Goal: Information Seeking & Learning: Learn about a topic

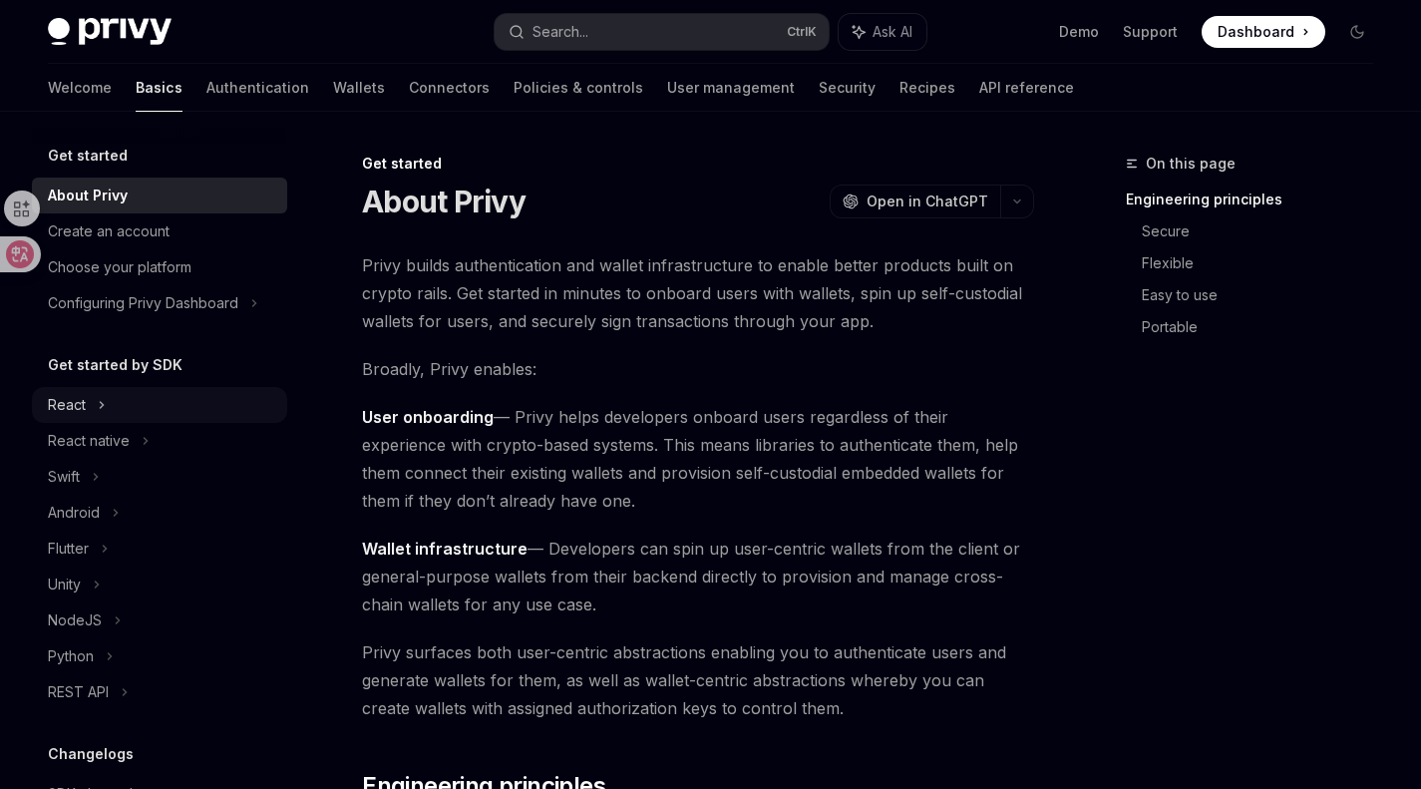
click at [65, 393] on div "React" at bounding box center [67, 405] width 38 height 24
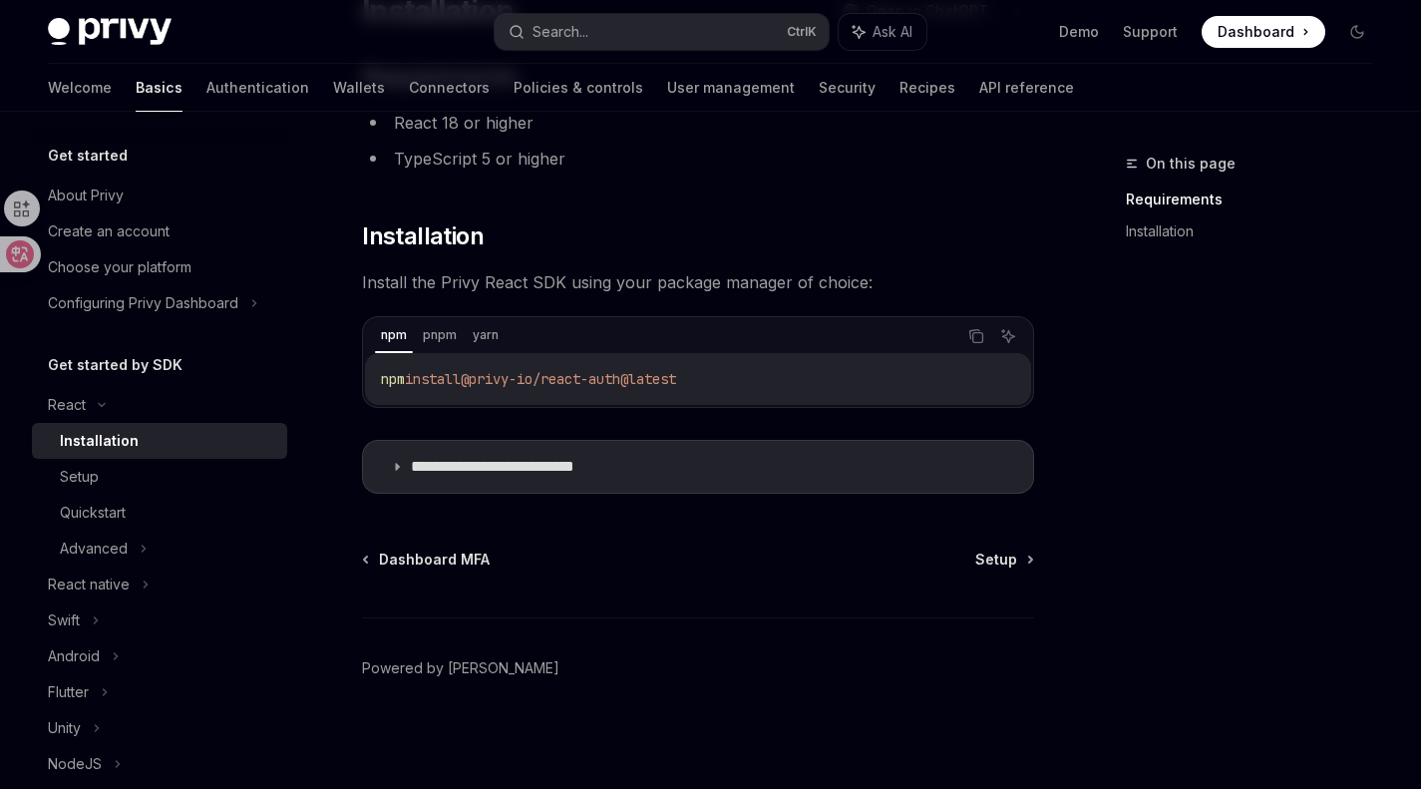
scroll to position [191, 0]
click at [413, 328] on div "npm pnpm yarn" at bounding box center [665, 335] width 580 height 34
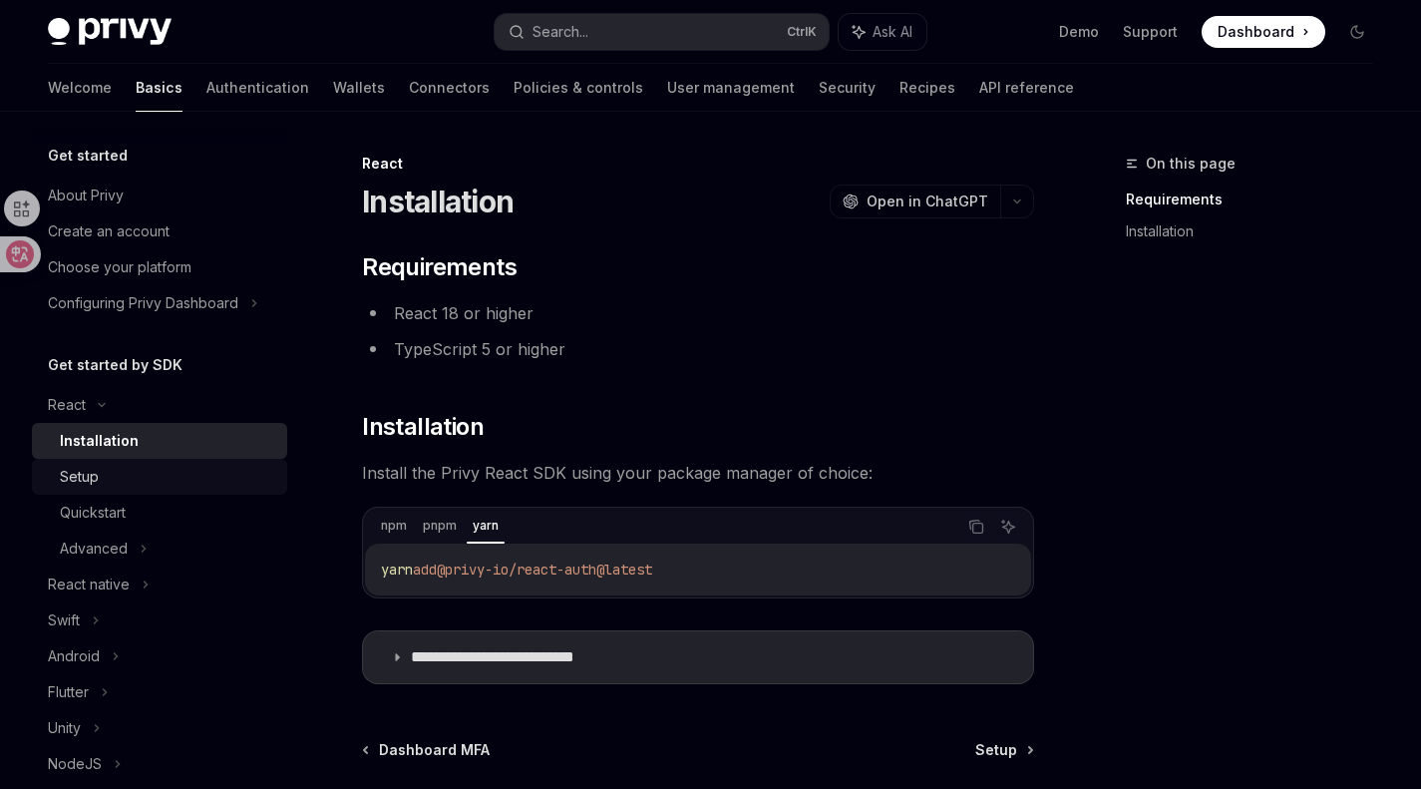
click at [135, 473] on div "Setup" at bounding box center [167, 477] width 215 height 24
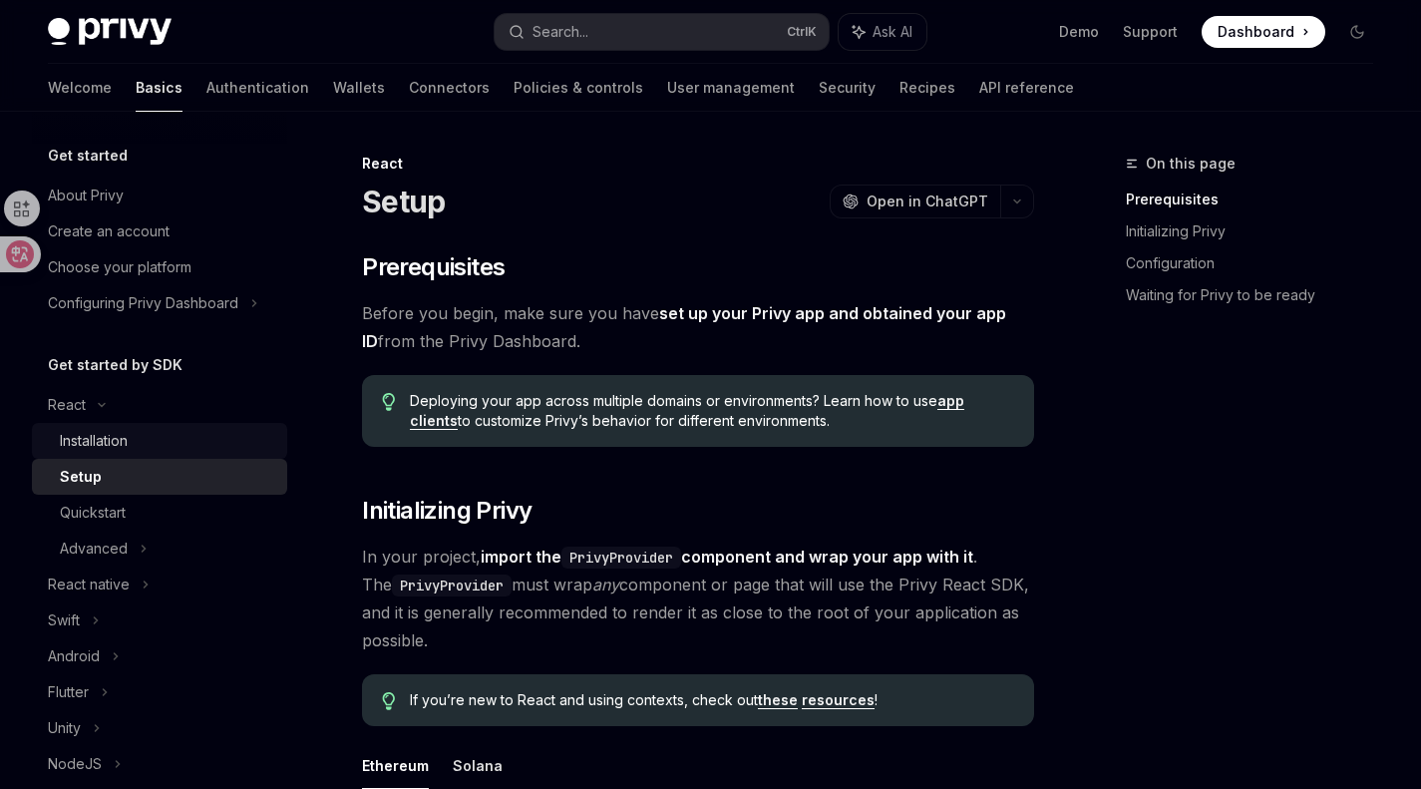
click at [192, 449] on div "Installation" at bounding box center [167, 441] width 215 height 24
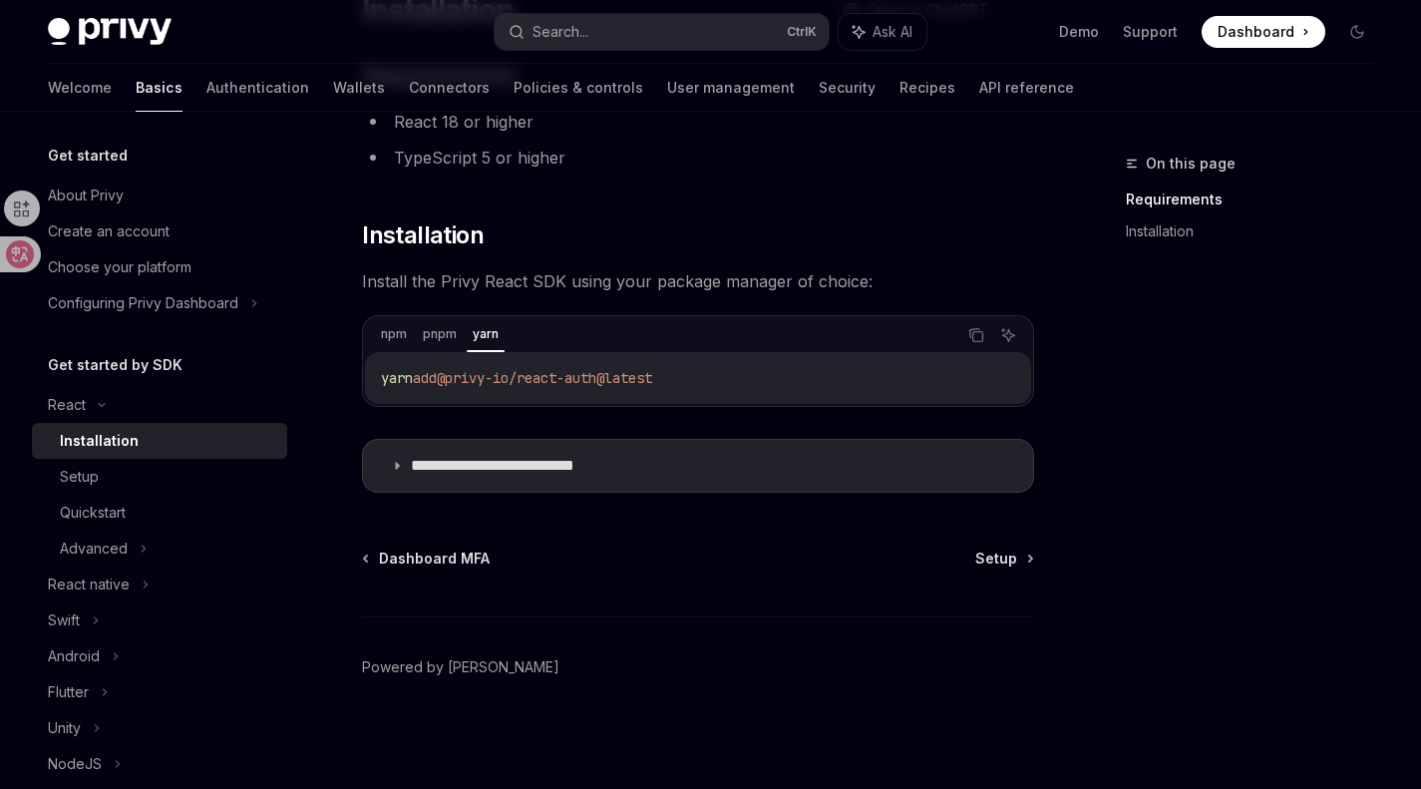
scroll to position [190, 0]
drag, startPoint x: 450, startPoint y: 340, endPoint x: 399, endPoint y: 335, distance: 51.1
click at [155, 487] on div "Setup" at bounding box center [167, 477] width 215 height 24
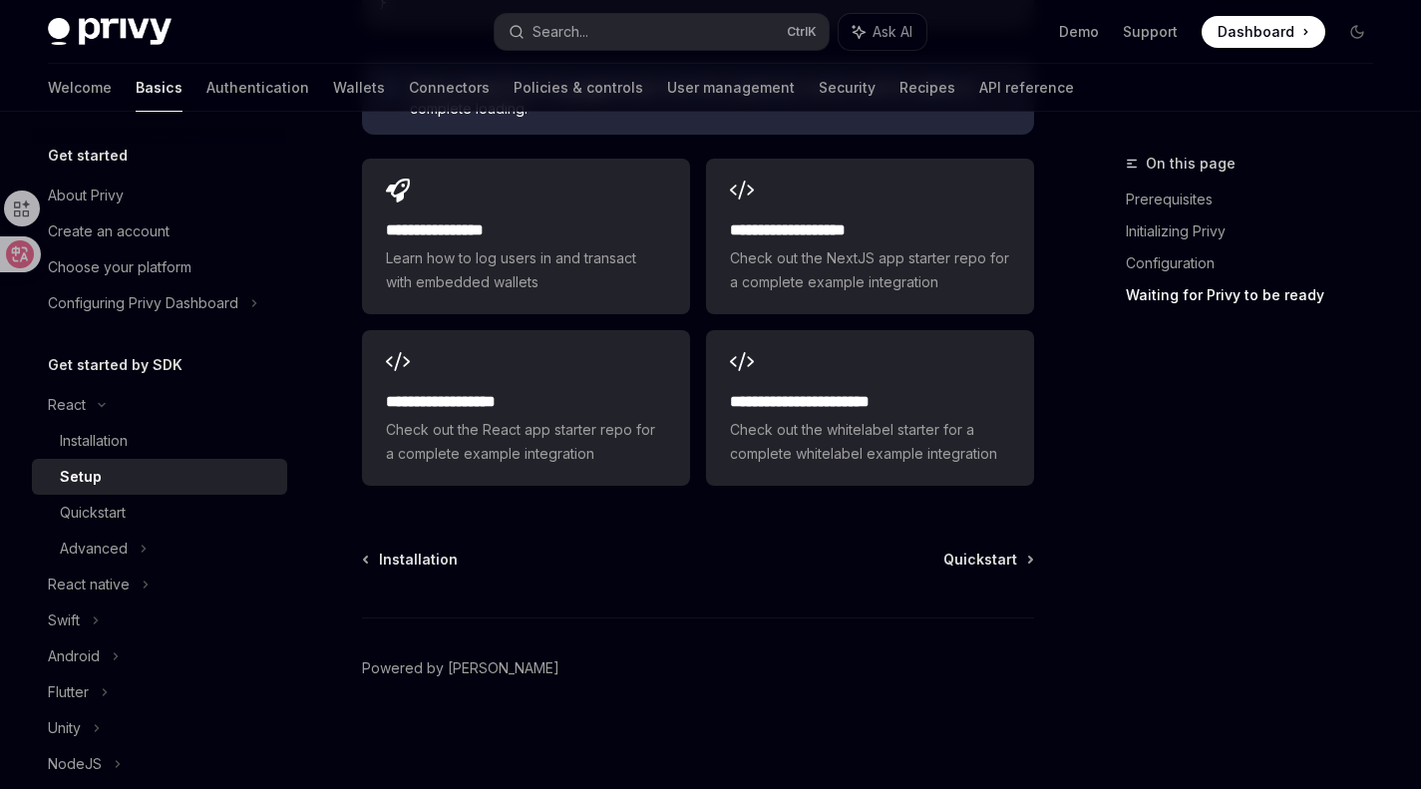
scroll to position [2687, 0]
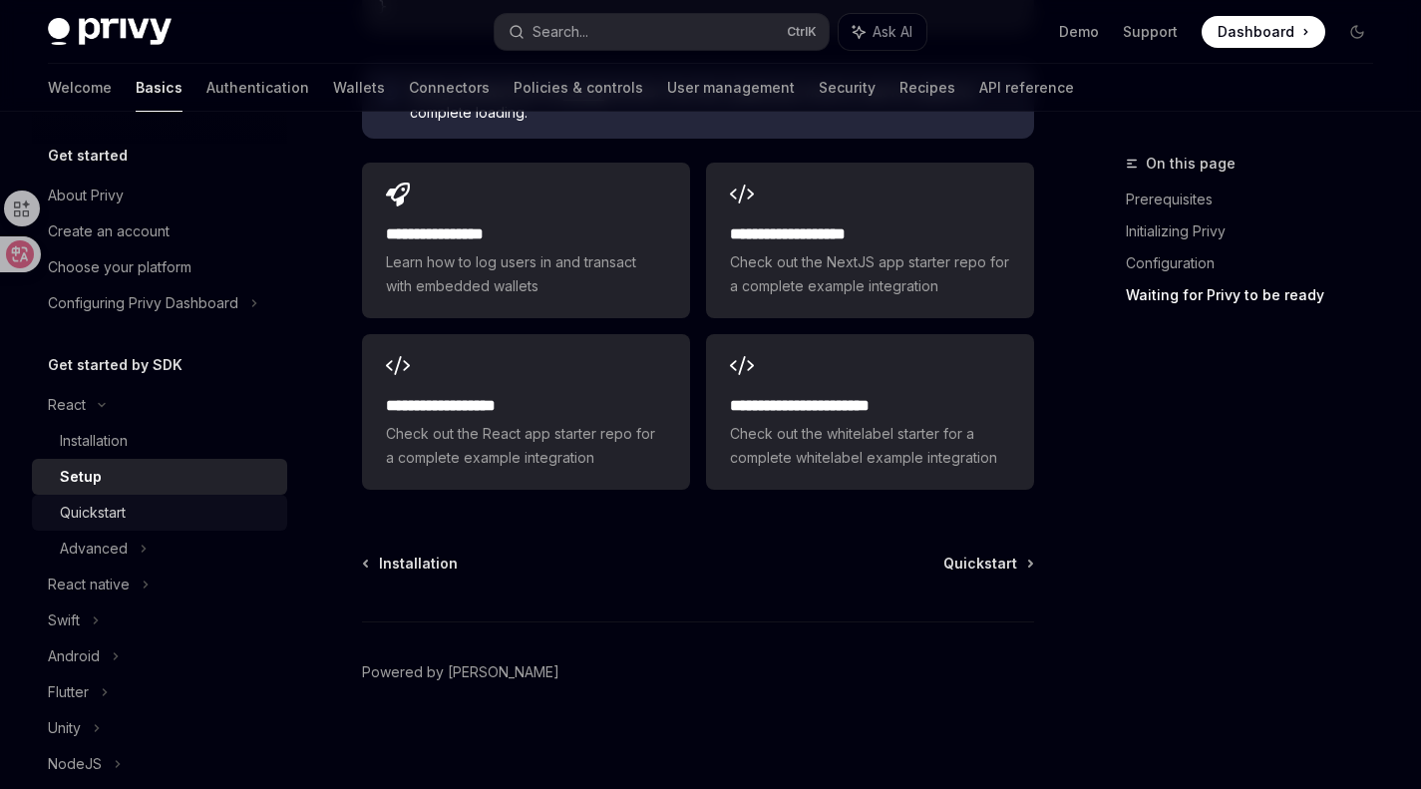
click at [132, 517] on div "Quickstart" at bounding box center [167, 513] width 215 height 24
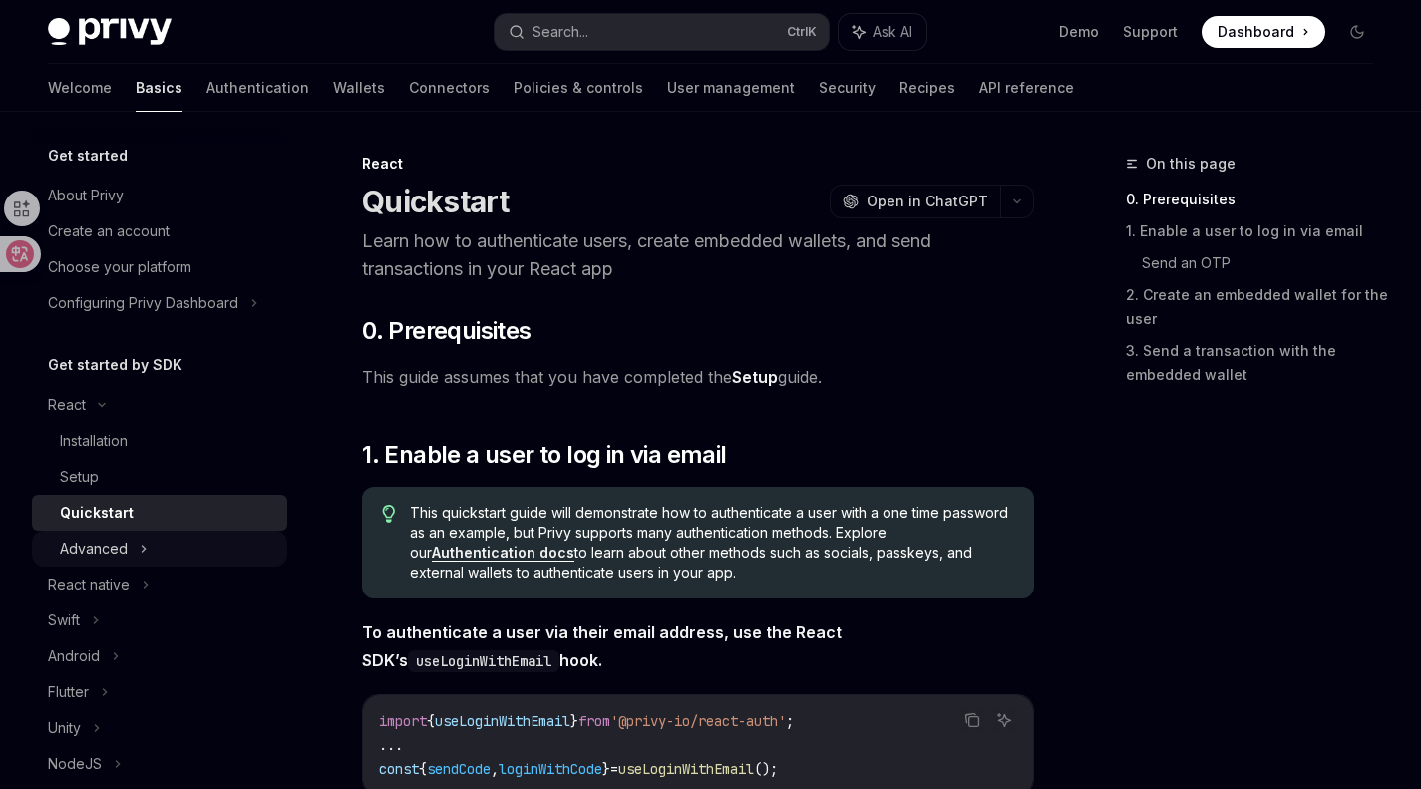
click at [141, 538] on icon at bounding box center [144, 549] width 8 height 24
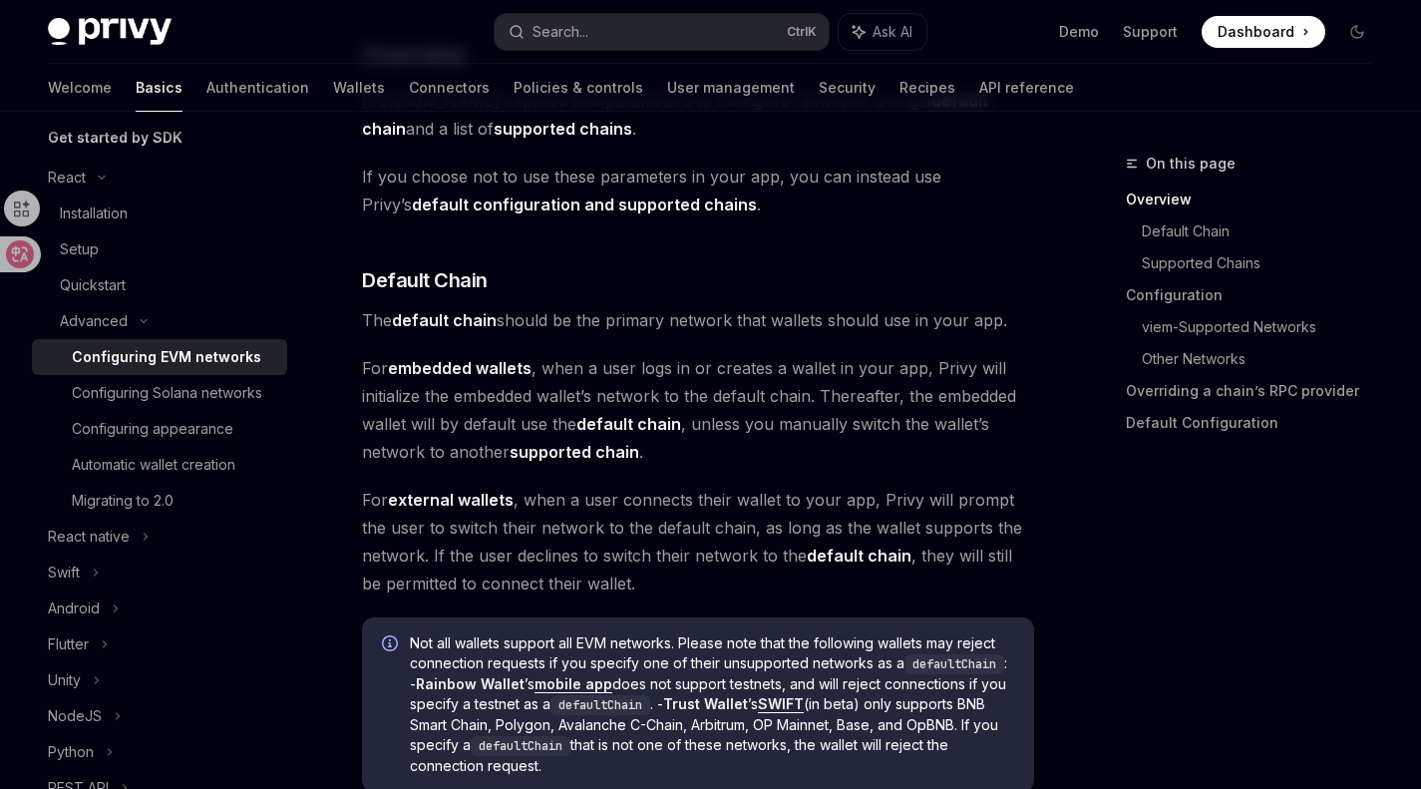
scroll to position [225, 0]
click at [196, 449] on link "Configuring appearance" at bounding box center [159, 431] width 255 height 36
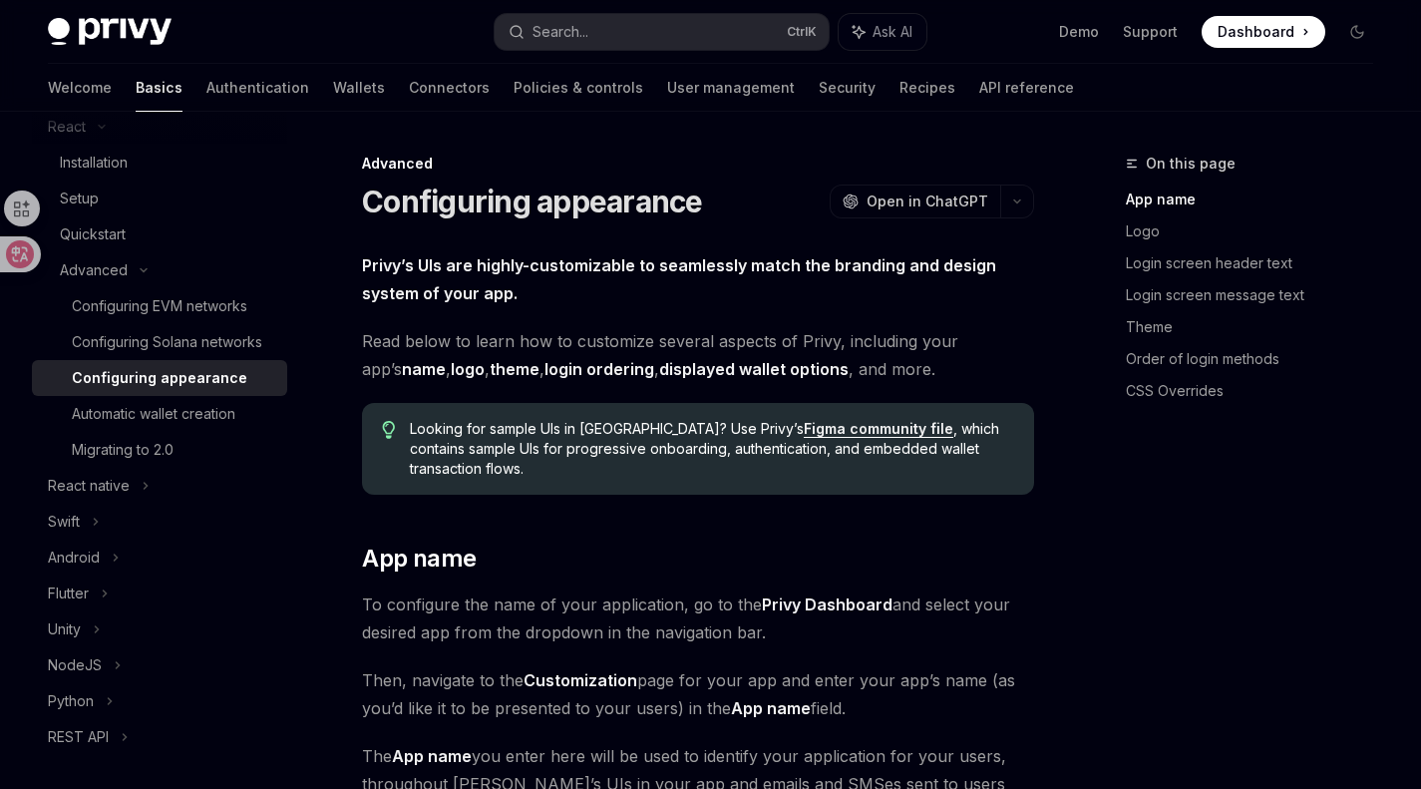
scroll to position [276, 0]
click at [166, 464] on div "Migrating to 2.0" at bounding box center [123, 452] width 102 height 24
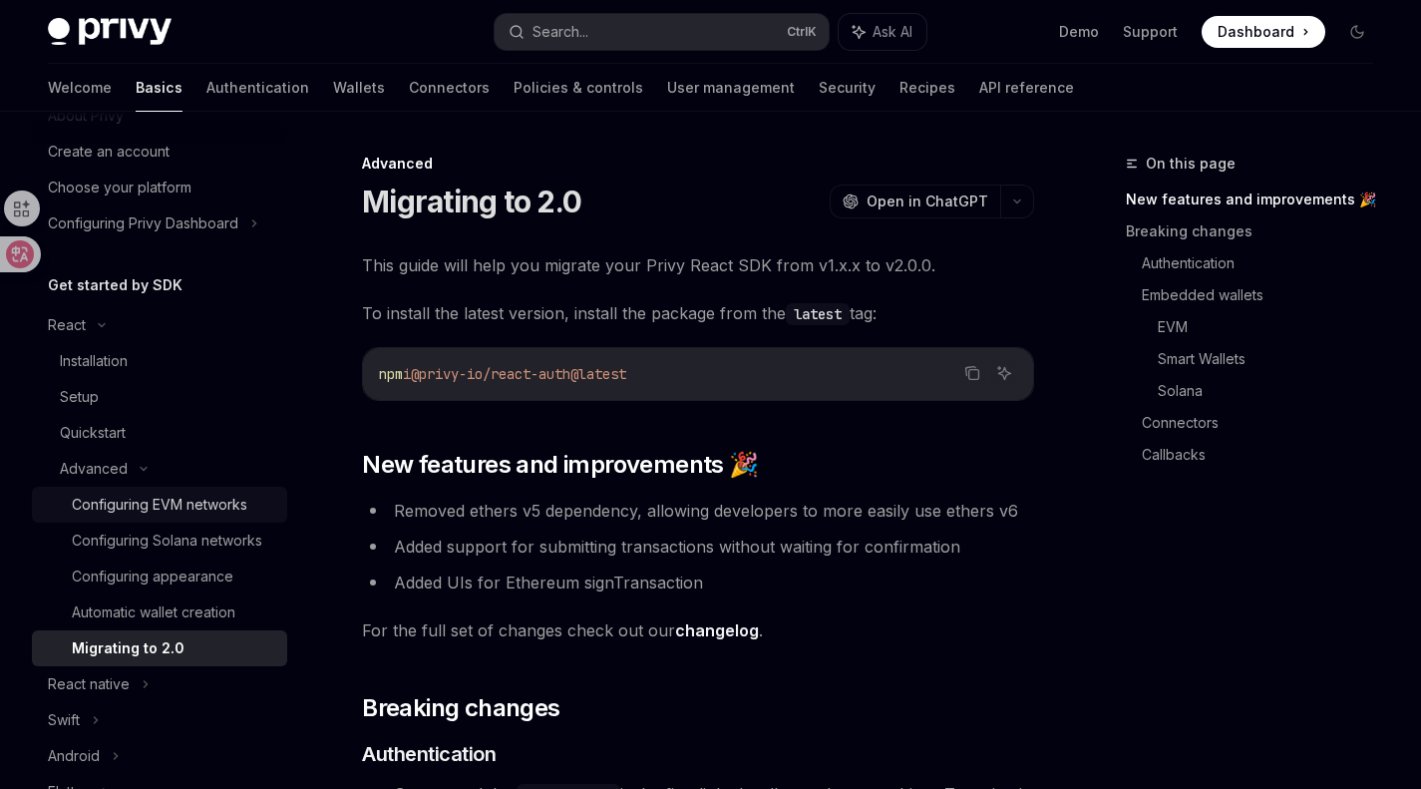
scroll to position [81, 0]
click at [108, 429] on div "Quickstart" at bounding box center [93, 432] width 66 height 24
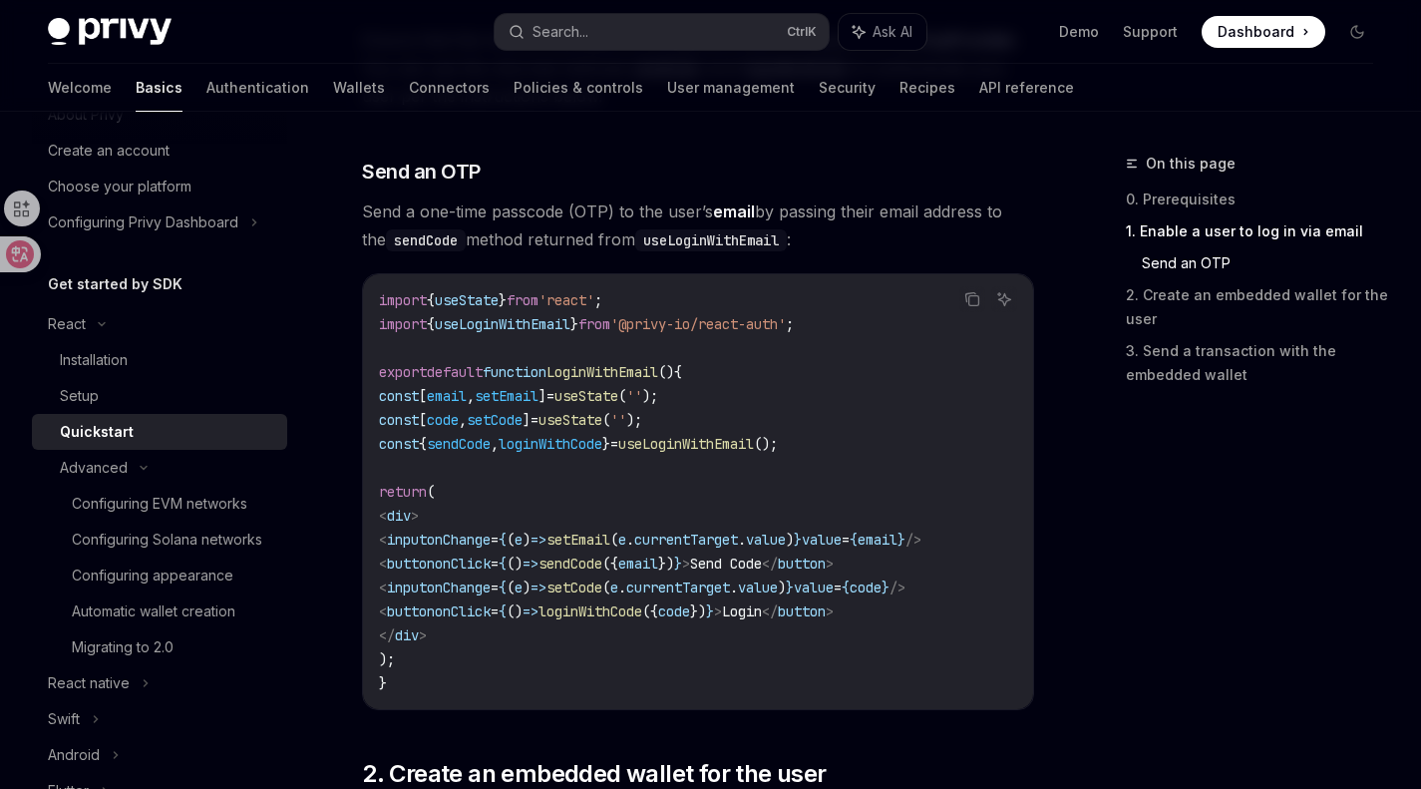
scroll to position [800, 0]
click at [221, 387] on div "Setup" at bounding box center [167, 396] width 215 height 24
type textarea "*"
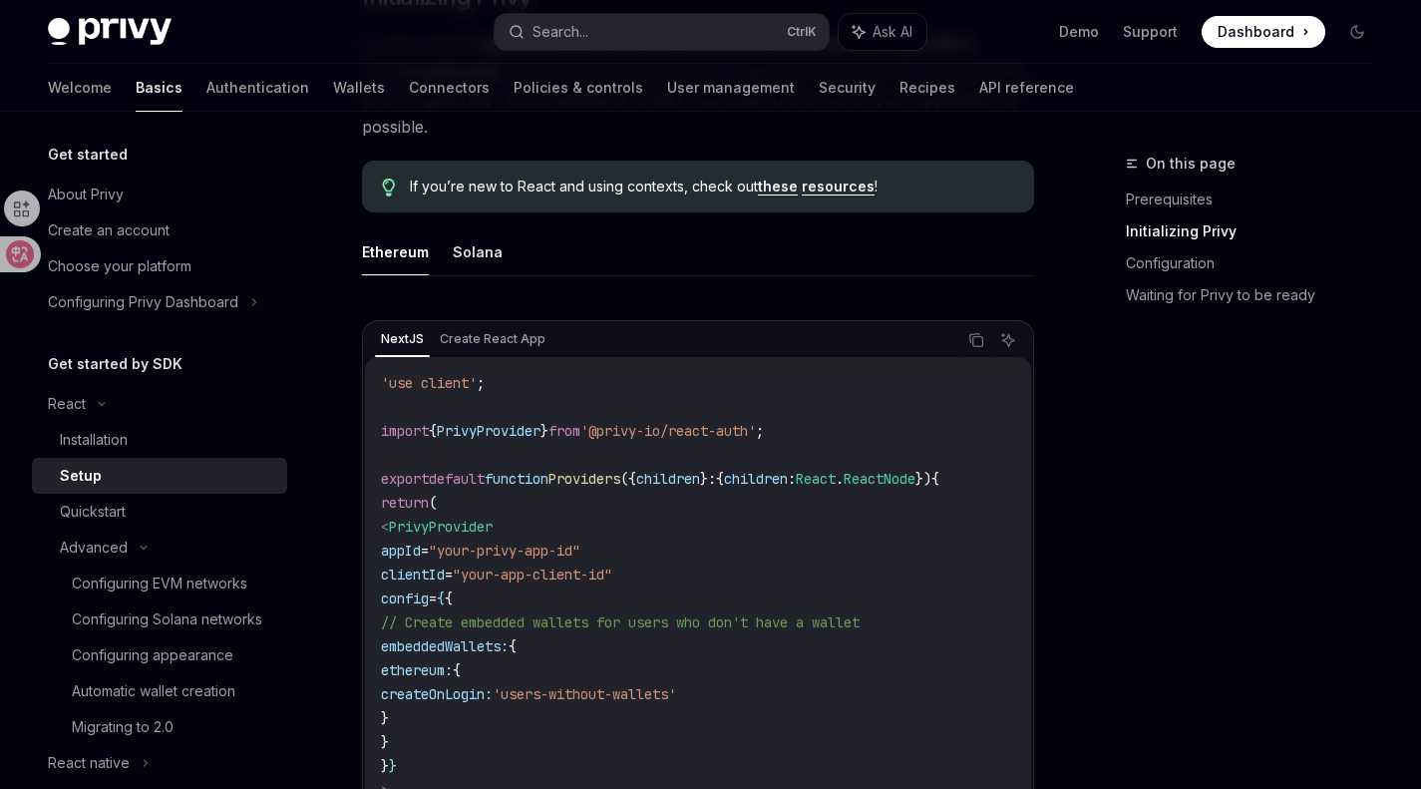
scroll to position [513, 0]
click at [492, 522] on span "PrivyProvider" at bounding box center [441, 528] width 104 height 18
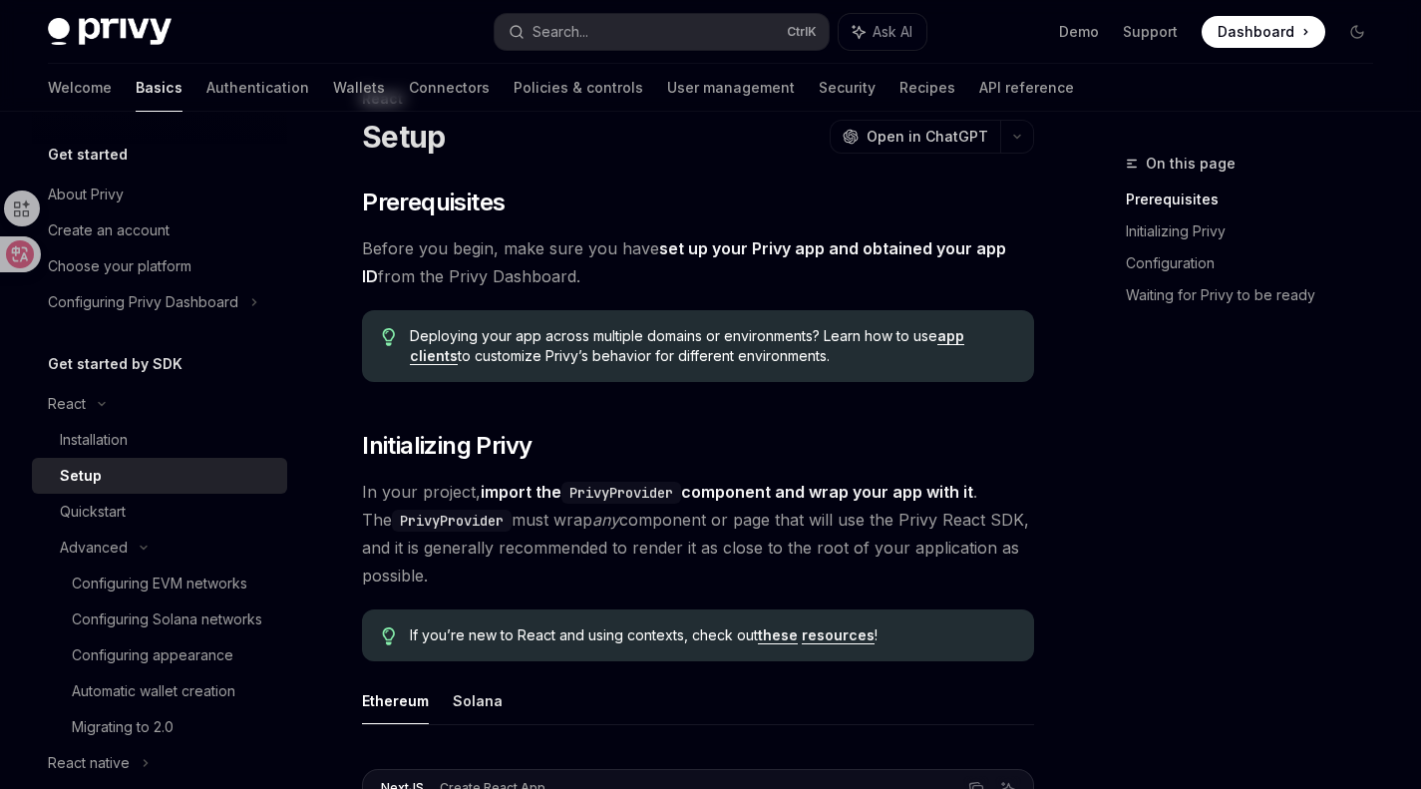
scroll to position [0, 0]
